Goal: Information Seeking & Learning: Understand process/instructions

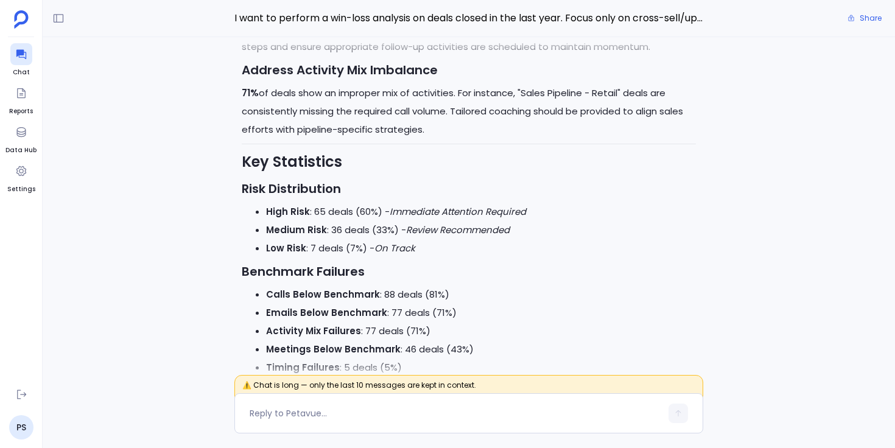
scroll to position [-697, 0]
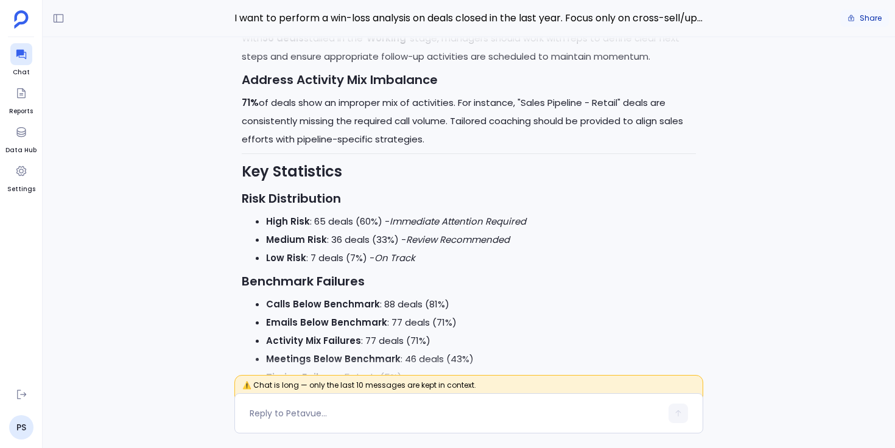
click at [865, 19] on span "Share" at bounding box center [871, 18] width 22 height 10
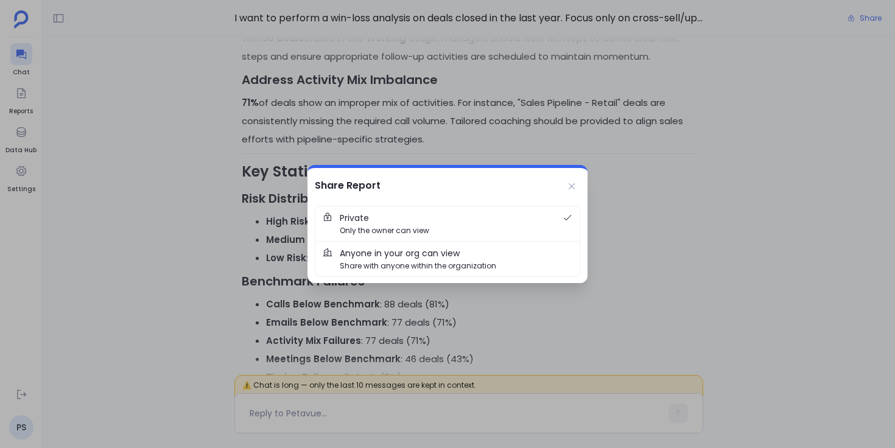
click at [449, 264] on span "Share with anyone within the organization" at bounding box center [418, 266] width 156 height 12
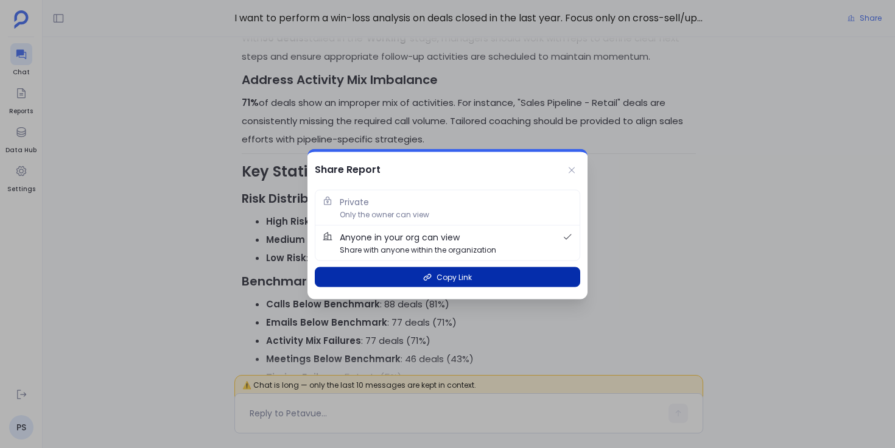
click at [452, 280] on span "Copy Link" at bounding box center [454, 278] width 35 height 12
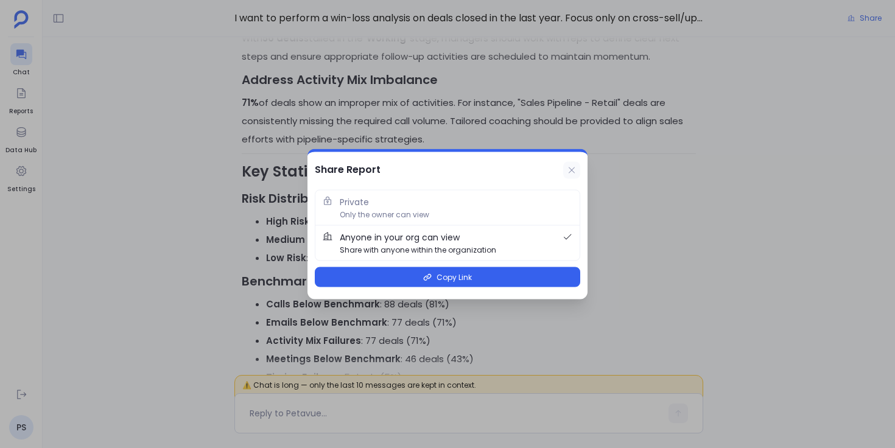
click at [571, 168] on icon at bounding box center [572, 171] width 10 height 10
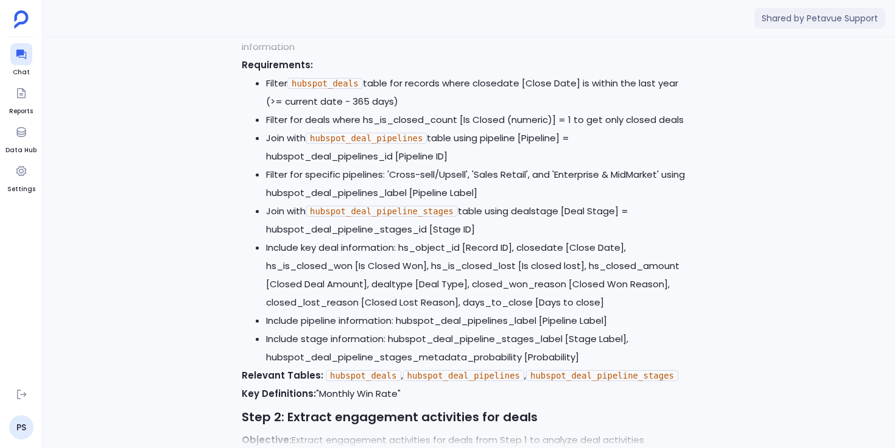
scroll to position [-27762, 0]
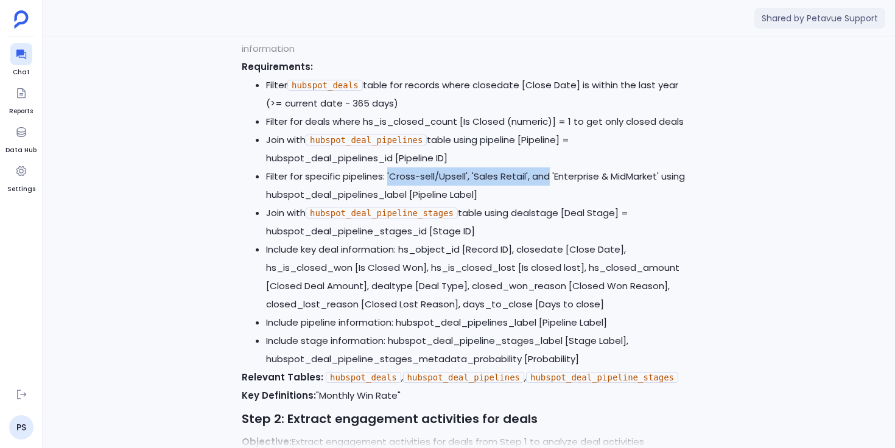
drag, startPoint x: 387, startPoint y: 185, endPoint x: 550, endPoint y: 186, distance: 162.6
click at [549, 186] on li "Filter for specific pipelines: 'Cross-sell/Upsell', 'Sales Retail', and 'Enterp…" at bounding box center [481, 185] width 430 height 37
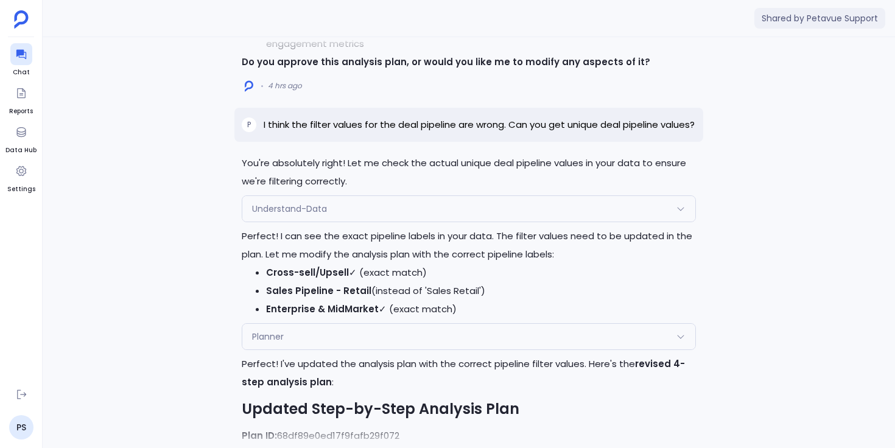
scroll to position [-26269, 0]
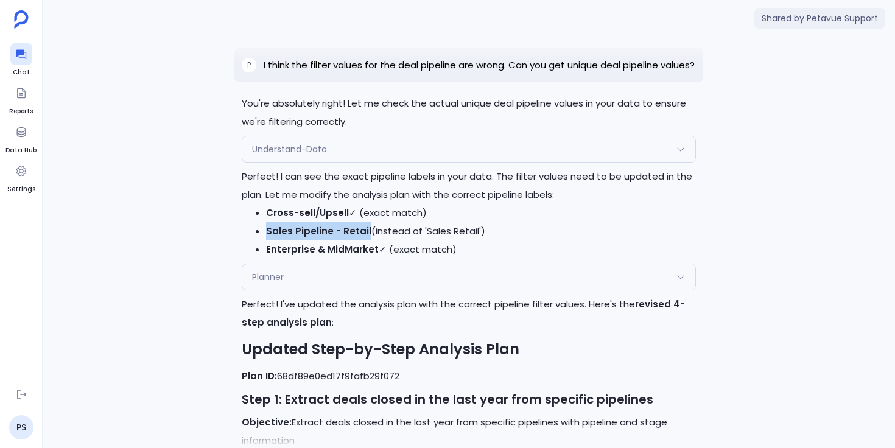
drag, startPoint x: 365, startPoint y: 256, endPoint x: 265, endPoint y: 254, distance: 100.5
click at [265, 254] on ul "Cross-sell/Upsell ✓ (exact match) Sales Pipeline - Retail (instead of 'Sales Re…" at bounding box center [469, 231] width 454 height 55
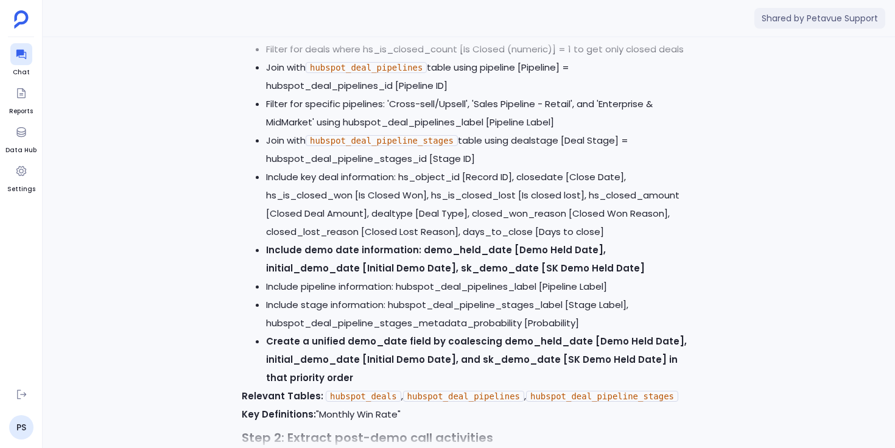
scroll to position [-21378, 0]
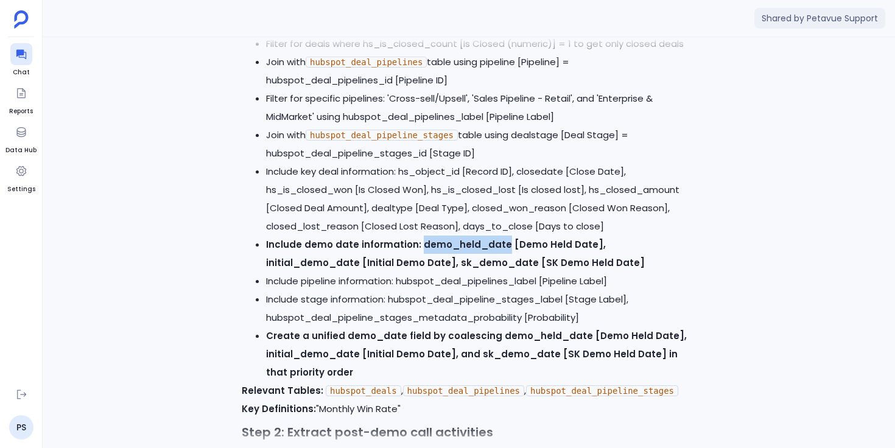
drag, startPoint x: 418, startPoint y: 241, endPoint x: 499, endPoint y: 242, distance: 81.0
click at [499, 242] on strong "Include demo date information: demo_held_date [Demo Held Date], initial_demo_da…" at bounding box center [455, 253] width 379 height 31
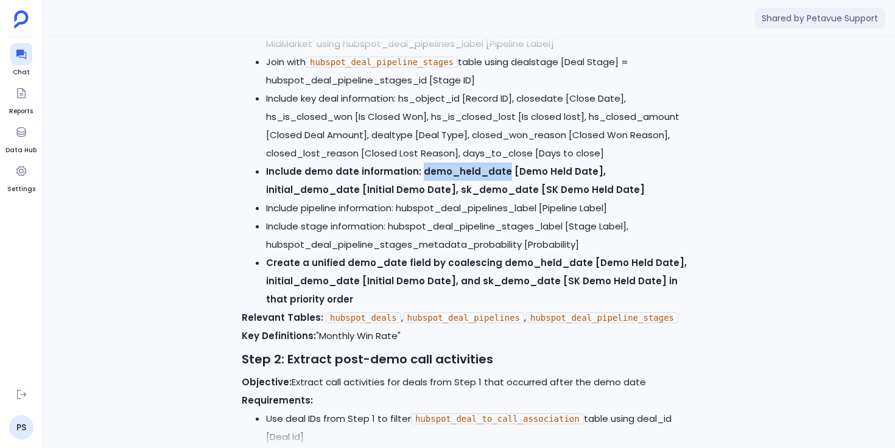
scroll to position [-21357, 0]
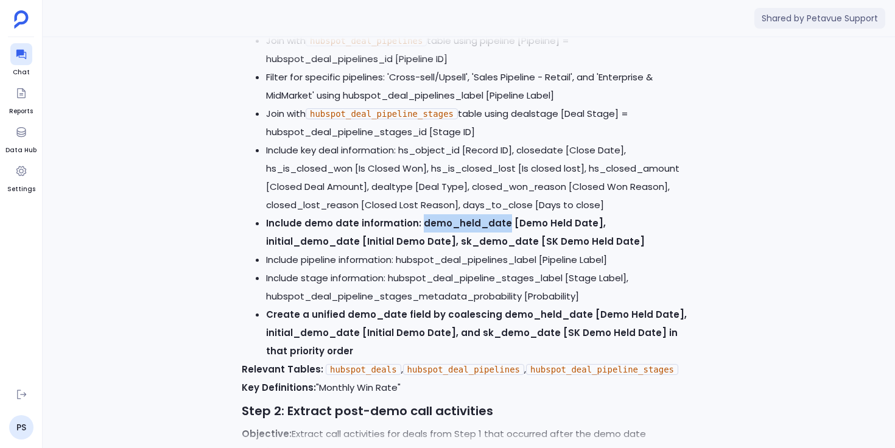
click at [452, 219] on strong "Include demo date information: demo_held_date [Demo Held Date], initial_demo_da…" at bounding box center [455, 232] width 379 height 31
click at [527, 310] on strong "Create a unified demo_date field by coalescing demo_held_date [Demo Held Date],…" at bounding box center [476, 332] width 421 height 49
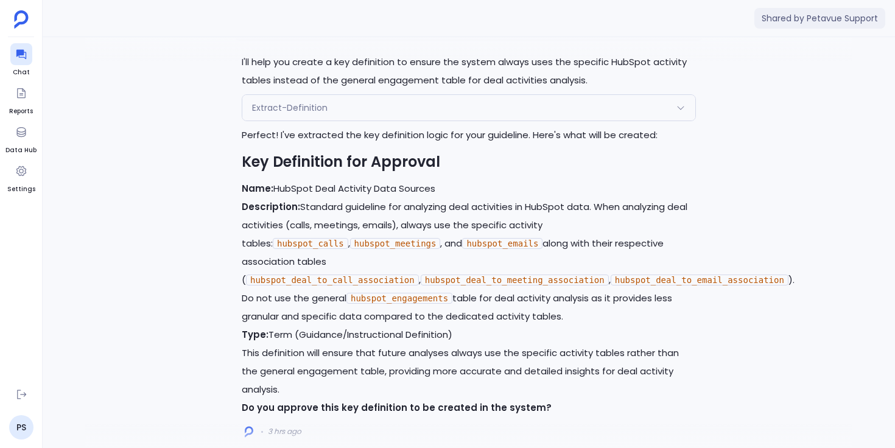
scroll to position [-12696, 0]
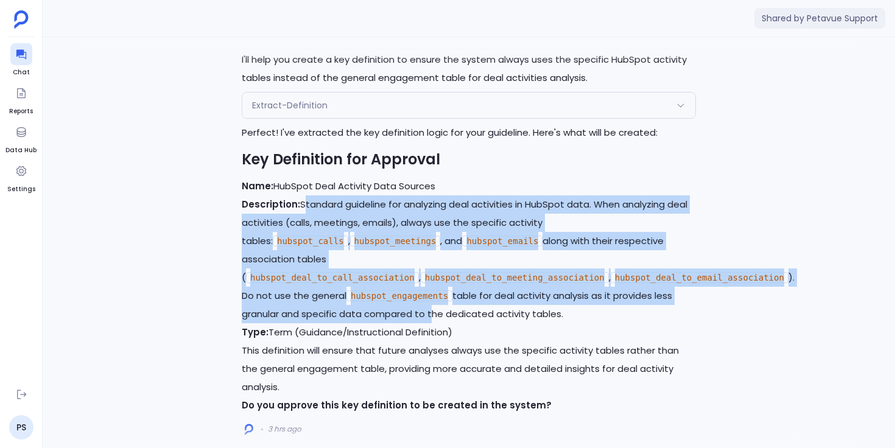
drag, startPoint x: 300, startPoint y: 171, endPoint x: 611, endPoint y: 262, distance: 324.3
click at [610, 261] on p "Description: Standard guideline for analyzing deal activities in HubSpot data. …" at bounding box center [469, 259] width 454 height 128
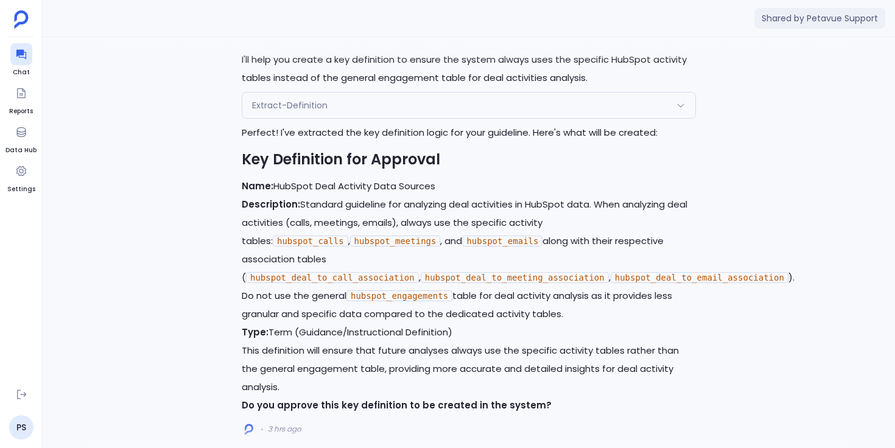
click at [611, 262] on p "Description: Standard guideline for analyzing deal activities in HubSpot data. …" at bounding box center [469, 259] width 454 height 128
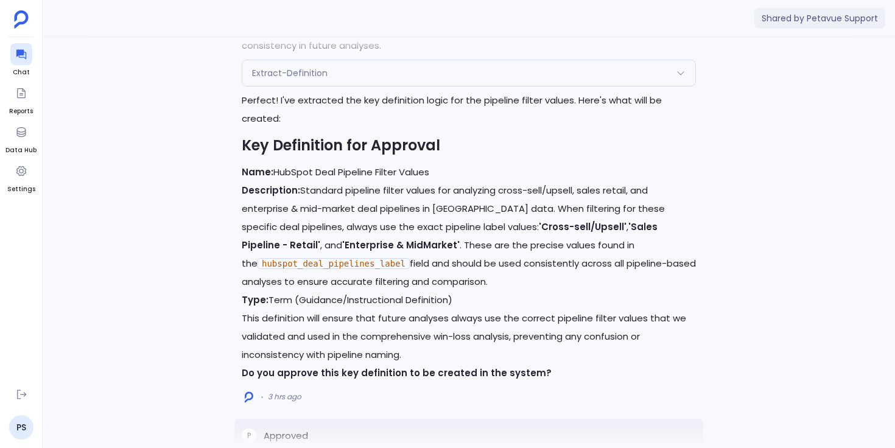
scroll to position [-11812, 0]
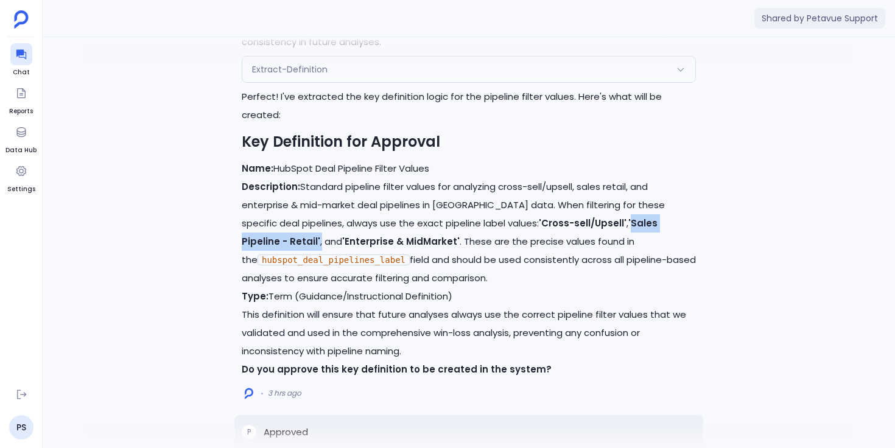
drag, startPoint x: 572, startPoint y: 191, endPoint x: 675, endPoint y: 190, distance: 103.5
click at [675, 190] on p "Description: Standard pipeline filter values for analyzing cross-sell/upsell, s…" at bounding box center [469, 233] width 454 height 110
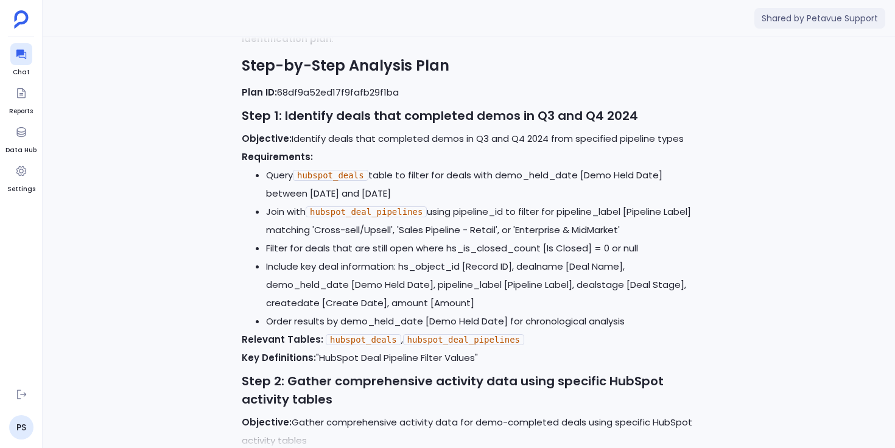
scroll to position [-10578, 0]
drag, startPoint x: 600, startPoint y: 88, endPoint x: 624, endPoint y: 86, distance: 23.8
click at [624, 108] on strong "Step 1: Identify deals that completed demos in Q3 and Q4 2024" at bounding box center [440, 116] width 396 height 17
drag, startPoint x: 624, startPoint y: 86, endPoint x: 597, endPoint y: 84, distance: 27.5
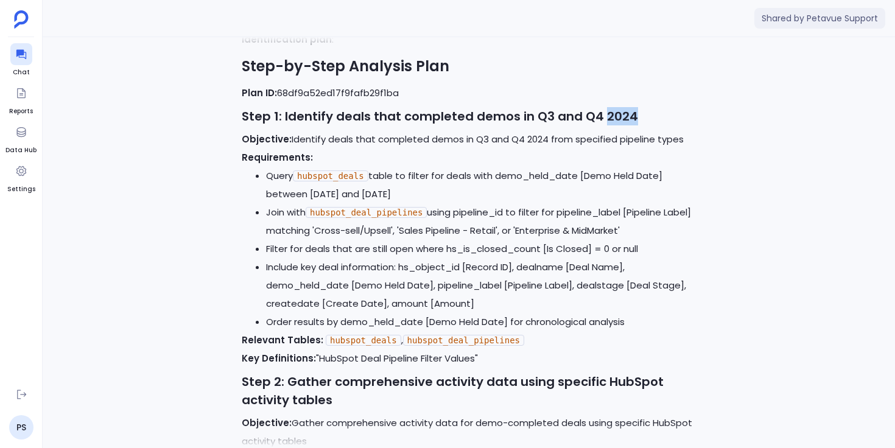
click at [596, 108] on strong "Step 1: Identify deals that completed demos in Q3 and Q4 2024" at bounding box center [440, 116] width 396 height 17
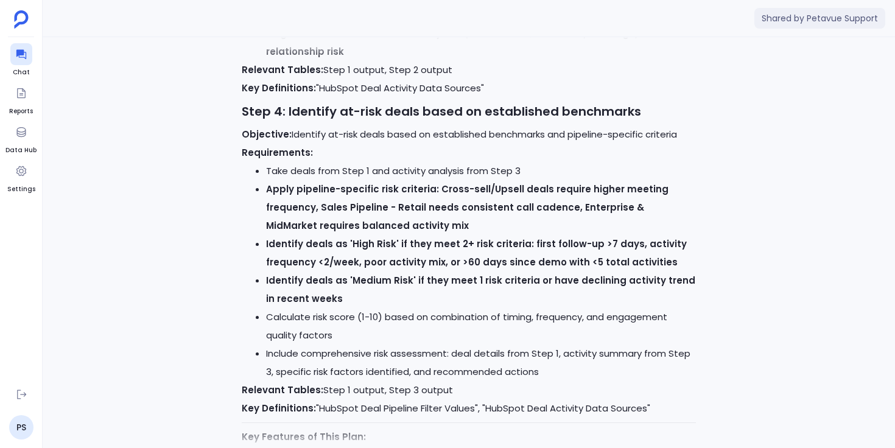
scroll to position [-9479, 0]
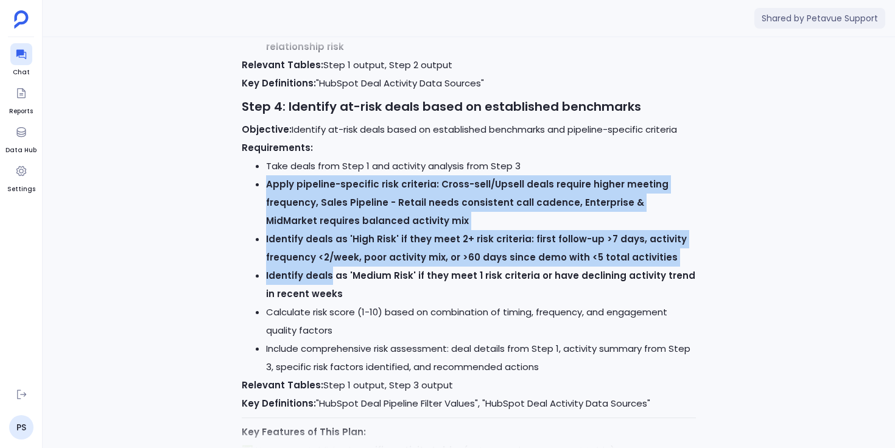
drag, startPoint x: 267, startPoint y: 160, endPoint x: 329, endPoint y: 250, distance: 109.5
click at [329, 250] on ul "Take deals from Step 1 and activity analysis from Step 3 Apply pipeline-specifi…" at bounding box center [469, 266] width 454 height 219
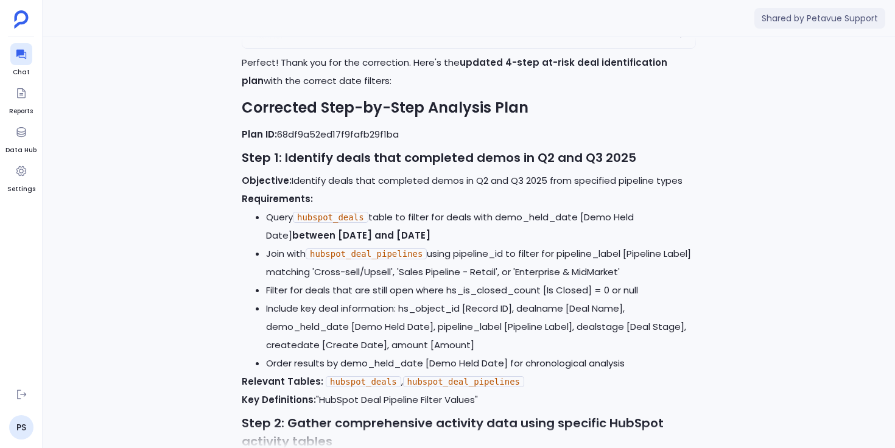
scroll to position [-8797, 0]
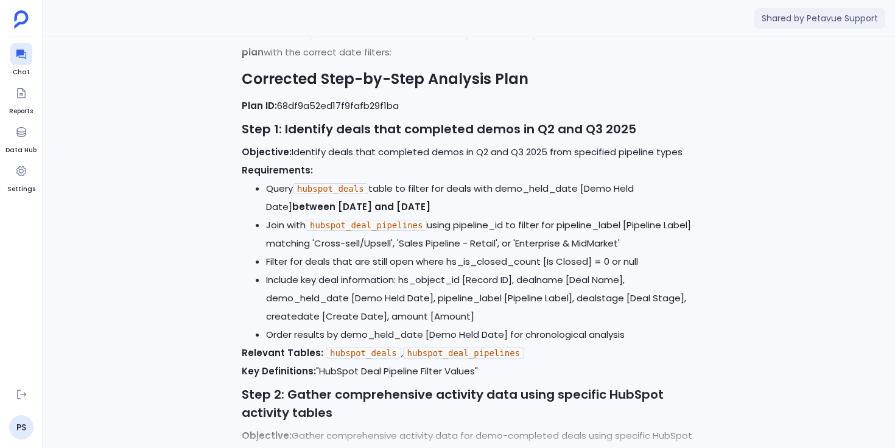
drag, startPoint x: 342, startPoint y: 181, endPoint x: 452, endPoint y: 181, distance: 110.2
click at [431, 200] on strong "between April 1, 2025 and September 30, 2025" at bounding box center [361, 206] width 138 height 13
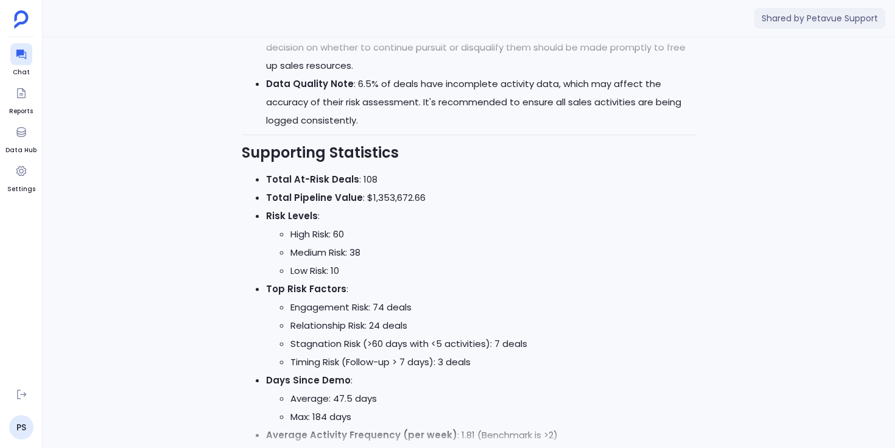
scroll to position [-5297, 0]
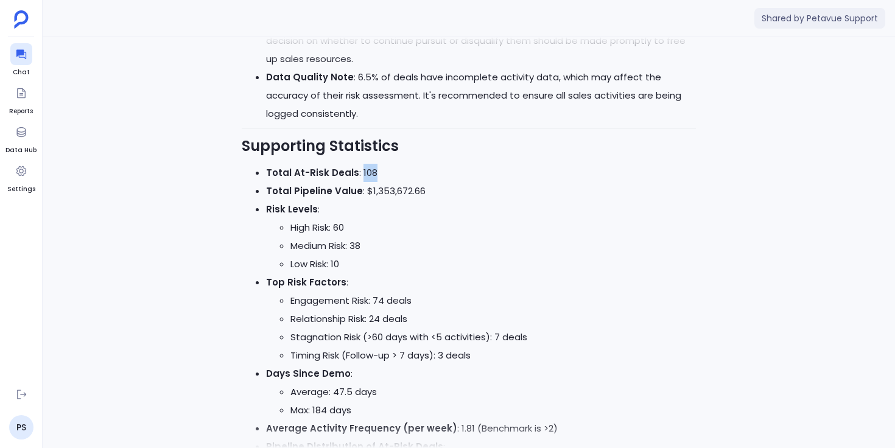
drag, startPoint x: 357, startPoint y: 168, endPoint x: 376, endPoint y: 169, distance: 18.9
click at [376, 168] on li "Total At-Risk Deals : 108" at bounding box center [481, 173] width 430 height 18
click at [365, 171] on li "Total At-Risk Deals : 108" at bounding box center [481, 173] width 430 height 18
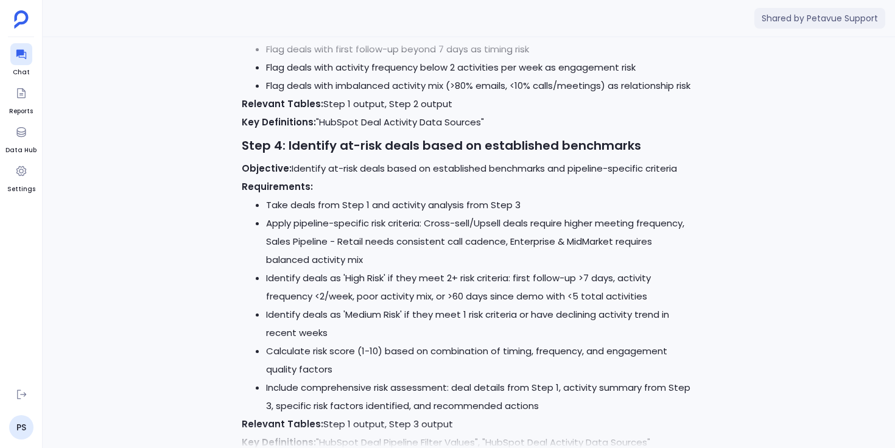
scroll to position [-7729, 0]
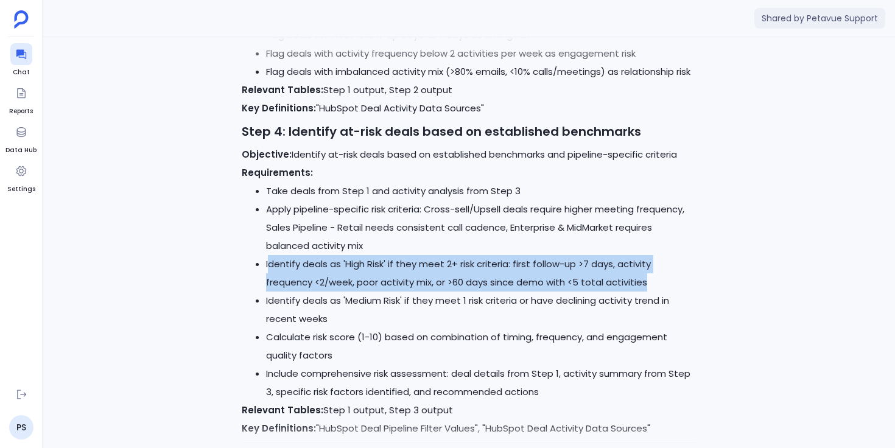
drag, startPoint x: 267, startPoint y: 261, endPoint x: 645, endPoint y: 276, distance: 378.5
click at [645, 276] on li "Identify deals as 'High Risk' if they meet 2+ risk criteria: first follow-up >7…" at bounding box center [481, 273] width 430 height 37
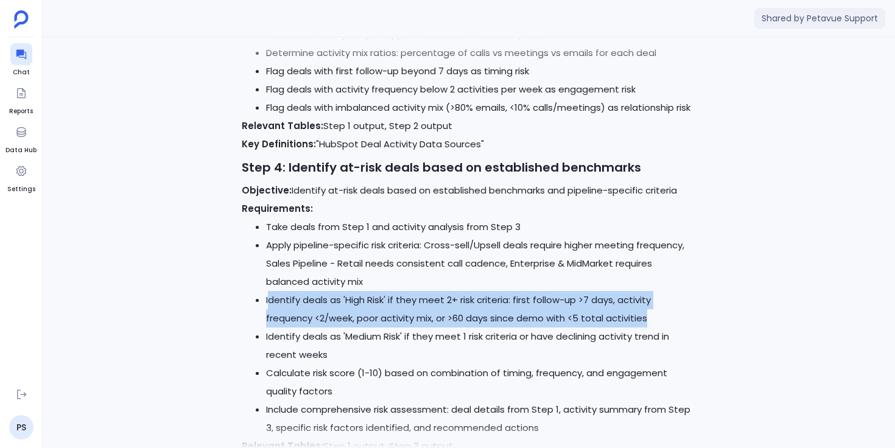
scroll to position [-7765, 0]
click at [451, 306] on li "Identify deals as 'High Risk' if they meet 2+ risk criteria: first follow-up >7…" at bounding box center [481, 308] width 430 height 37
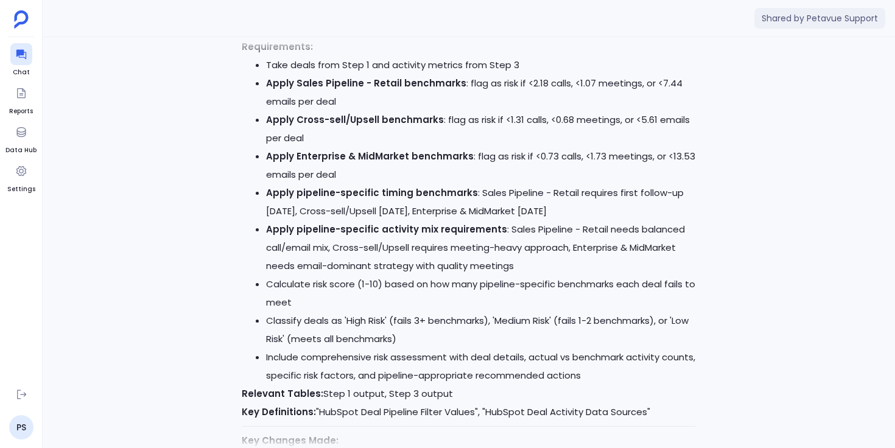
scroll to position [-2668, 0]
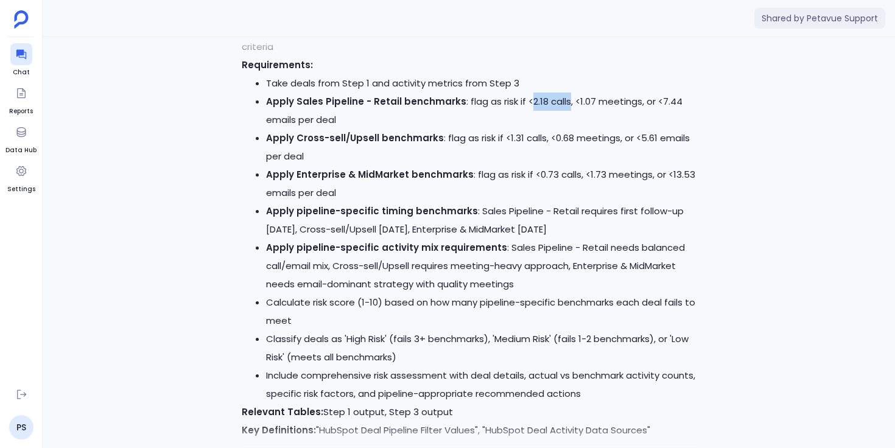
drag, startPoint x: 524, startPoint y: 101, endPoint x: 563, endPoint y: 102, distance: 38.4
click at [563, 102] on li "Apply Sales Pipeline - Retail benchmarks : flag as risk if <2.18 calls, <1.07 m…" at bounding box center [481, 111] width 430 height 37
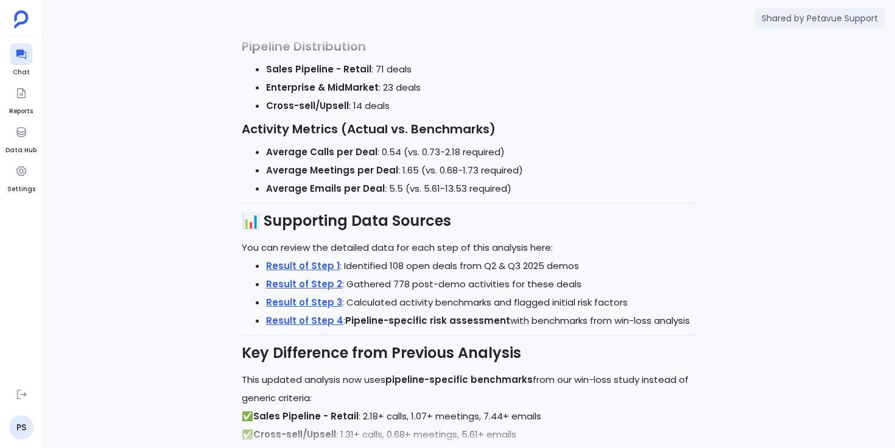
scroll to position [-255, 0]
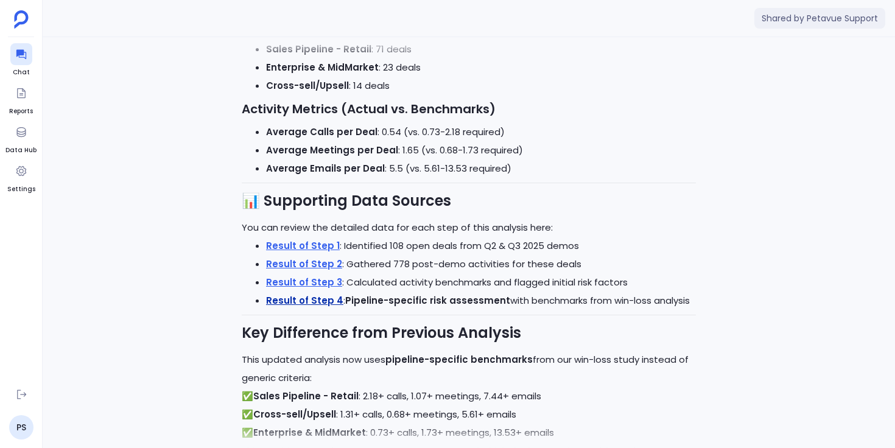
click at [330, 303] on link "Result of Step 4" at bounding box center [304, 300] width 77 height 13
click at [217, 292] on div "Report-Generator Request Response Generating report: Pipeline-Specific At-Risk …" at bounding box center [469, 242] width 853 height 411
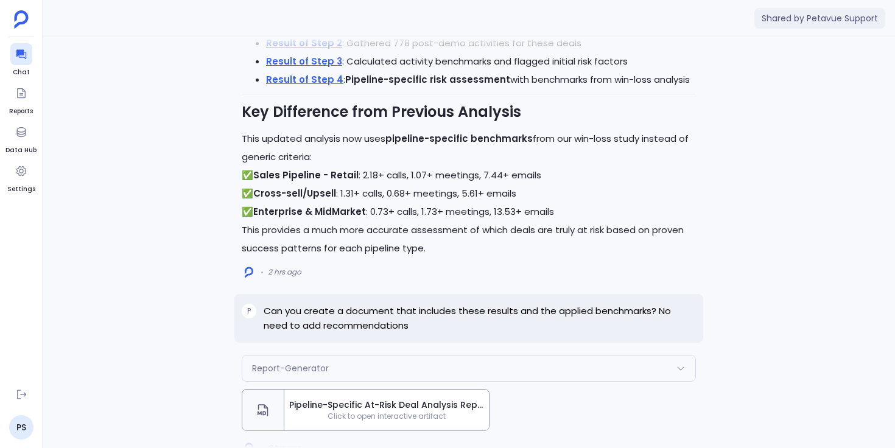
scroll to position [0, 0]
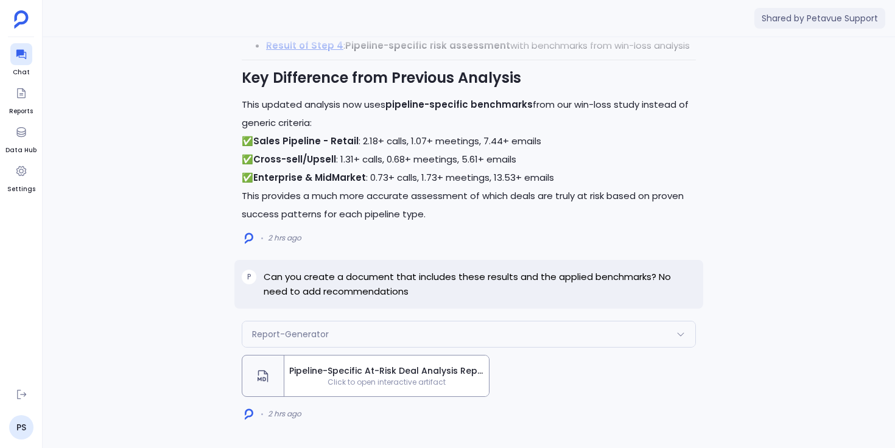
click at [330, 376] on span "Pipeline-Specific At-Risk Deal Analysis Report - Q2 & Q3 2025" at bounding box center [386, 371] width 195 height 13
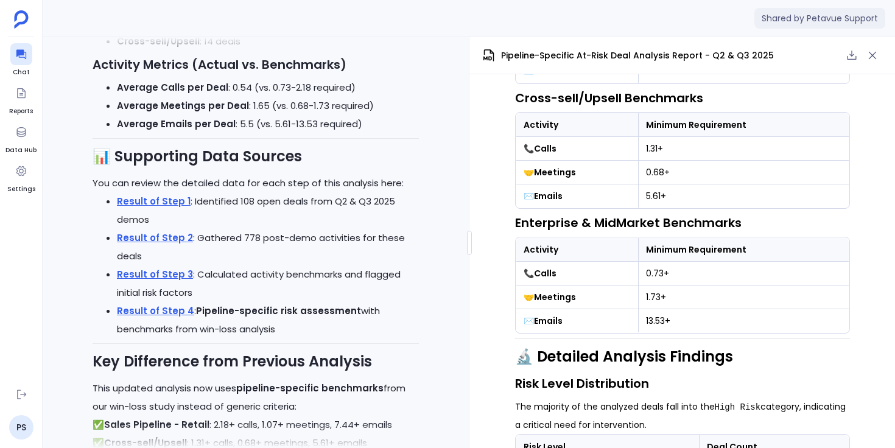
scroll to position [-269, 0]
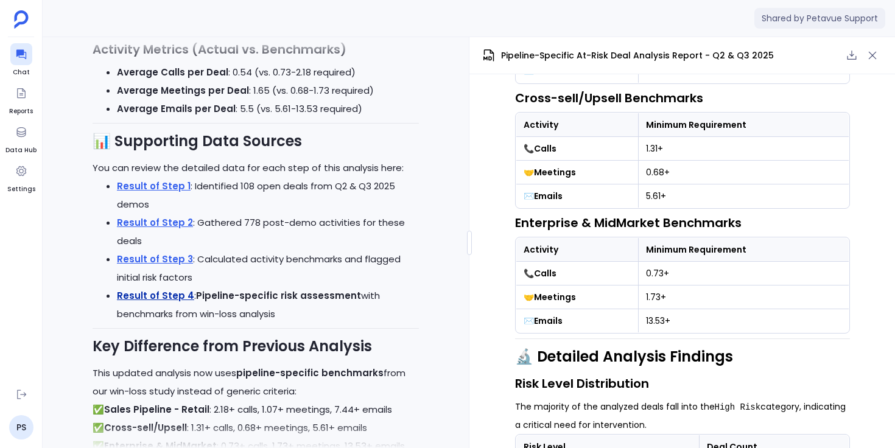
click at [168, 298] on link "Result of Step 4" at bounding box center [155, 295] width 77 height 13
click at [174, 258] on link "Result of Step 3" at bounding box center [155, 259] width 76 height 13
click at [172, 221] on link "Result of Step 2" at bounding box center [155, 222] width 76 height 13
